Goal: Information Seeking & Learning: Check status

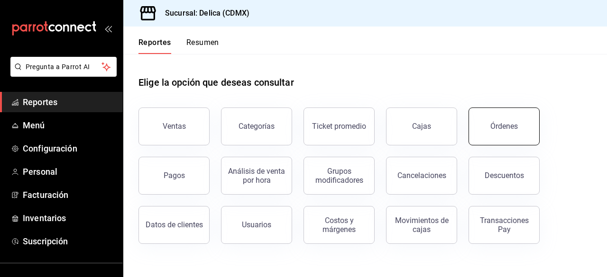
drag, startPoint x: 459, startPoint y: 131, endPoint x: 488, endPoint y: 135, distance: 29.1
click at [488, 135] on div "Órdenes" at bounding box center [498, 120] width 82 height 49
click at [488, 135] on button "Órdenes" at bounding box center [503, 127] width 71 height 38
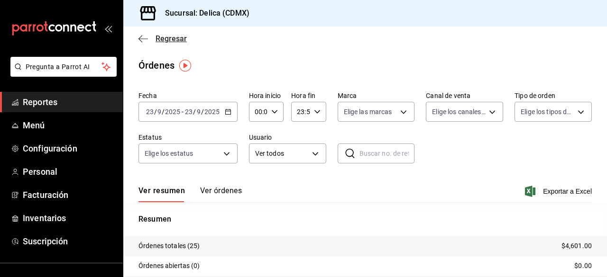
click at [157, 38] on span "Regresar" at bounding box center [171, 38] width 31 height 9
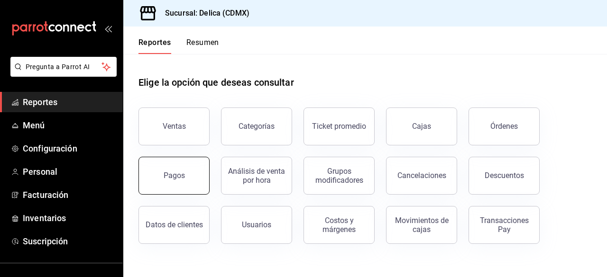
click at [193, 169] on button "Pagos" at bounding box center [173, 176] width 71 height 38
